Goal: Information Seeking & Learning: Compare options

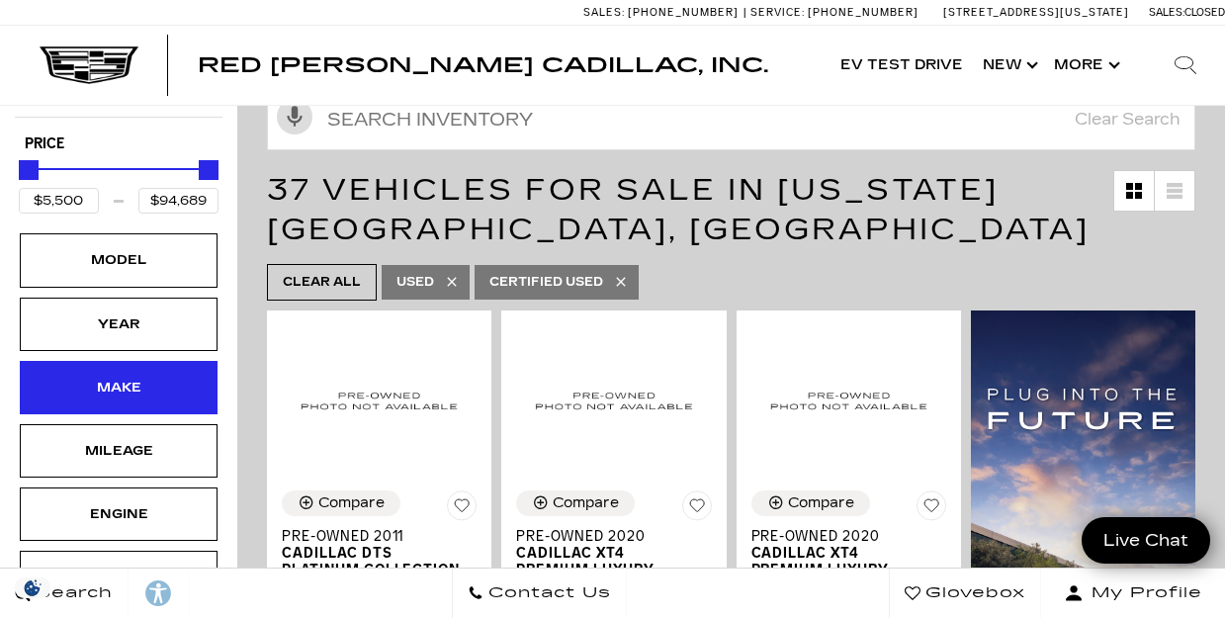
scroll to position [269, 0]
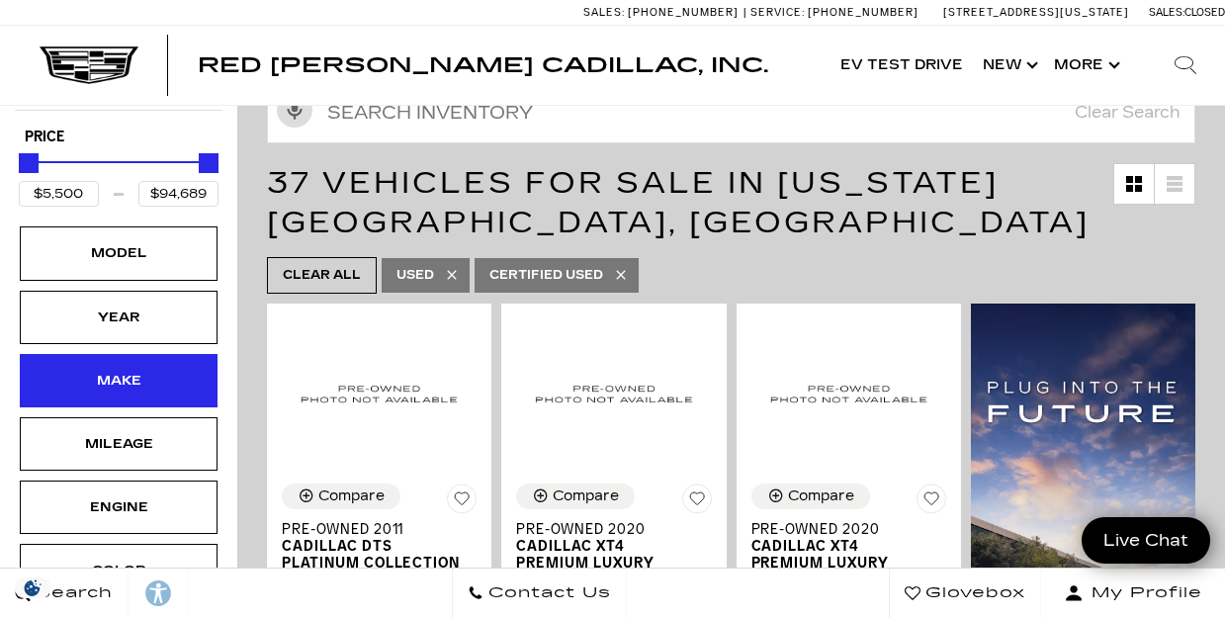
click at [122, 370] on div "Make" at bounding box center [118, 381] width 99 height 22
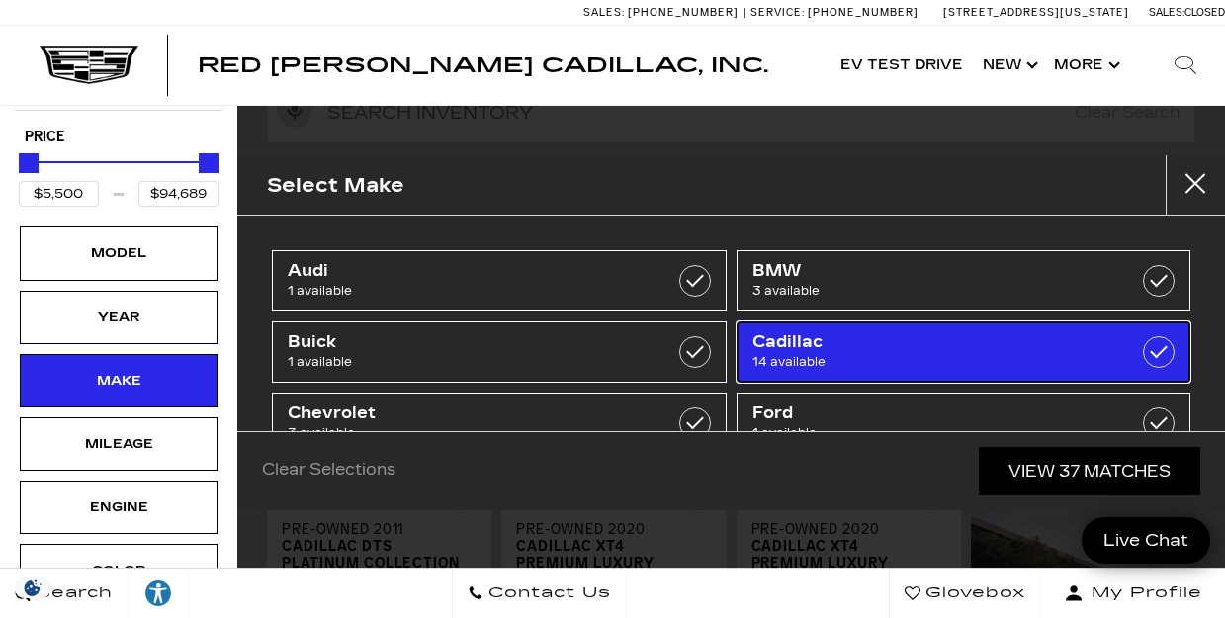
click at [796, 347] on span "Cadillac" at bounding box center [932, 342] width 359 height 20
type input "$15,750"
checkbox input "true"
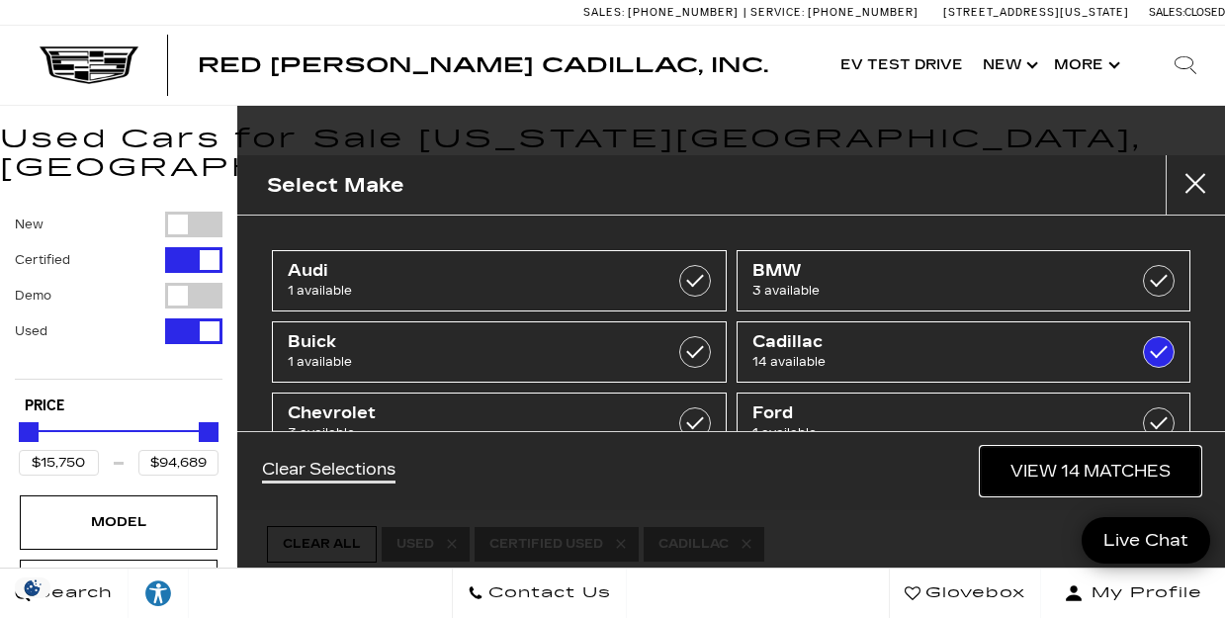
click at [1052, 471] on link "View 14 Matches" at bounding box center [1091, 471] width 220 height 48
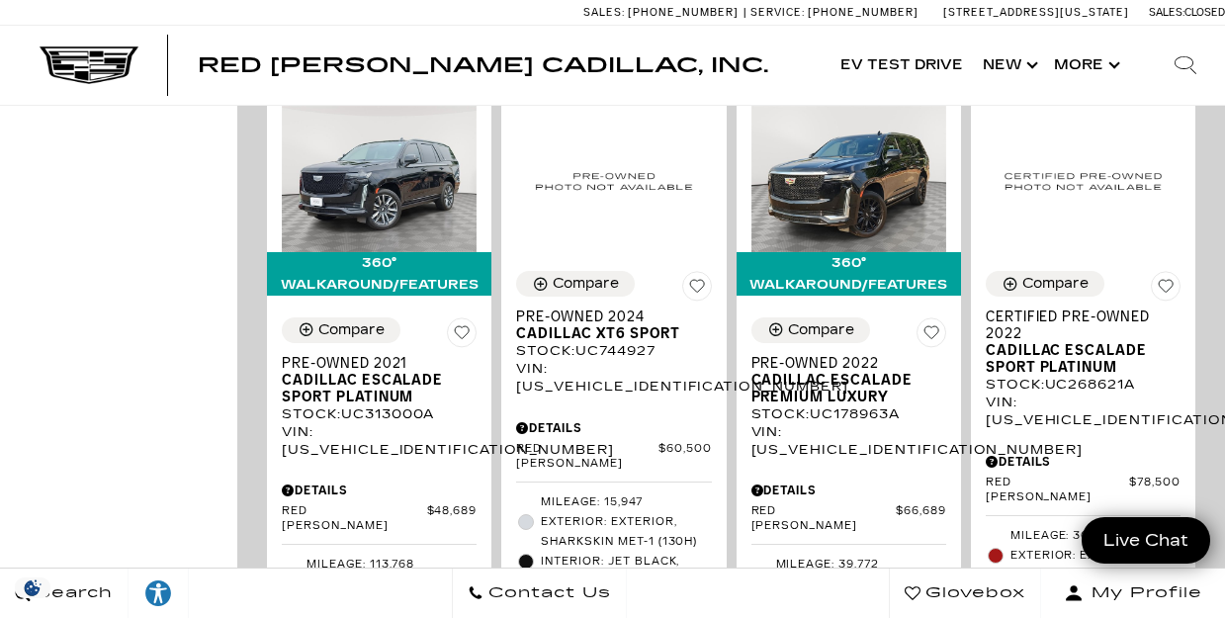
scroll to position [2183, 0]
